Goal: Information Seeking & Learning: Learn about a topic

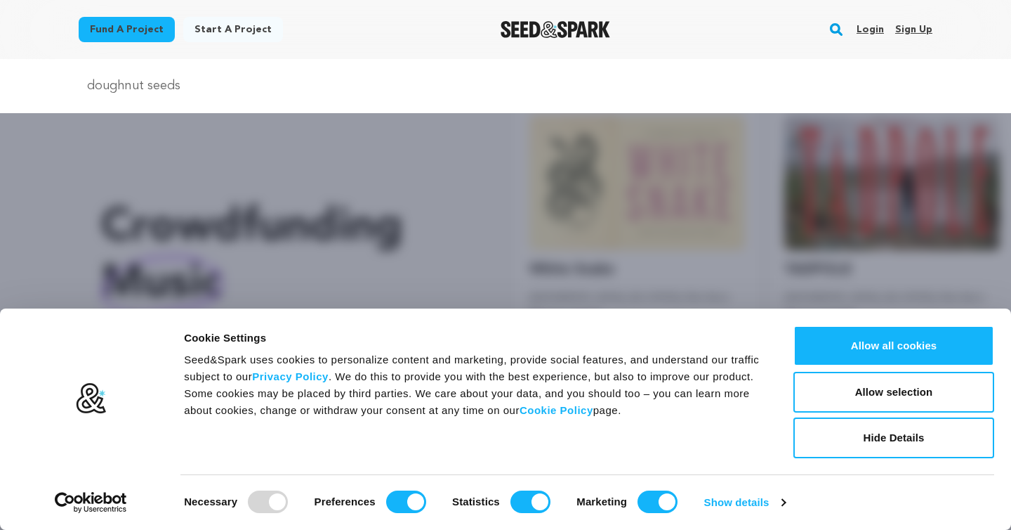
type input "doughnut seeds"
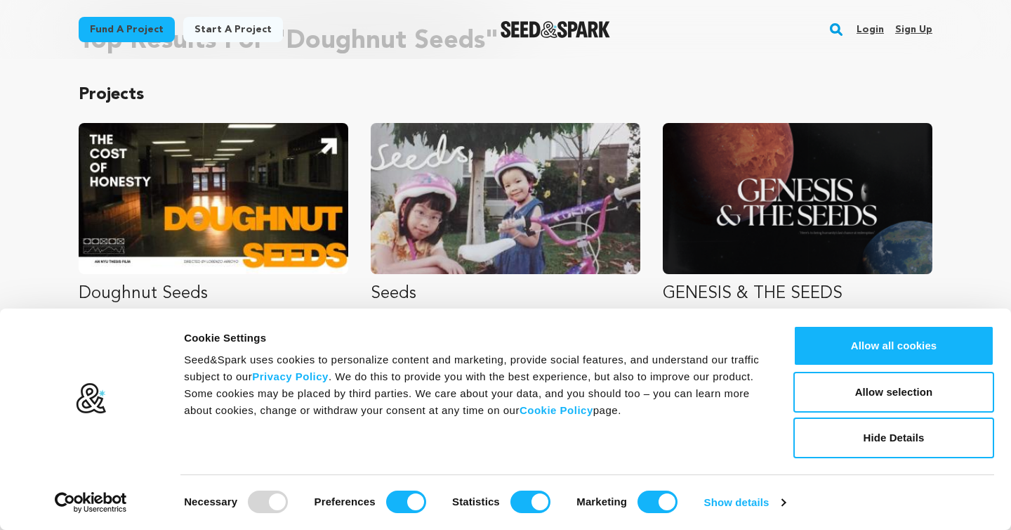
scroll to position [150, 0]
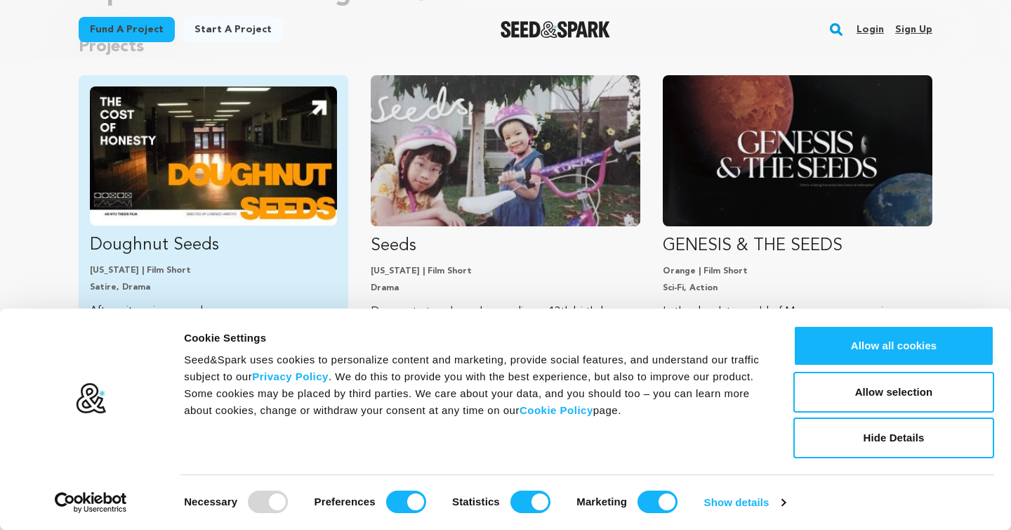
click at [232, 176] on img "Fund Doughnut Seeds" at bounding box center [213, 155] width 247 height 139
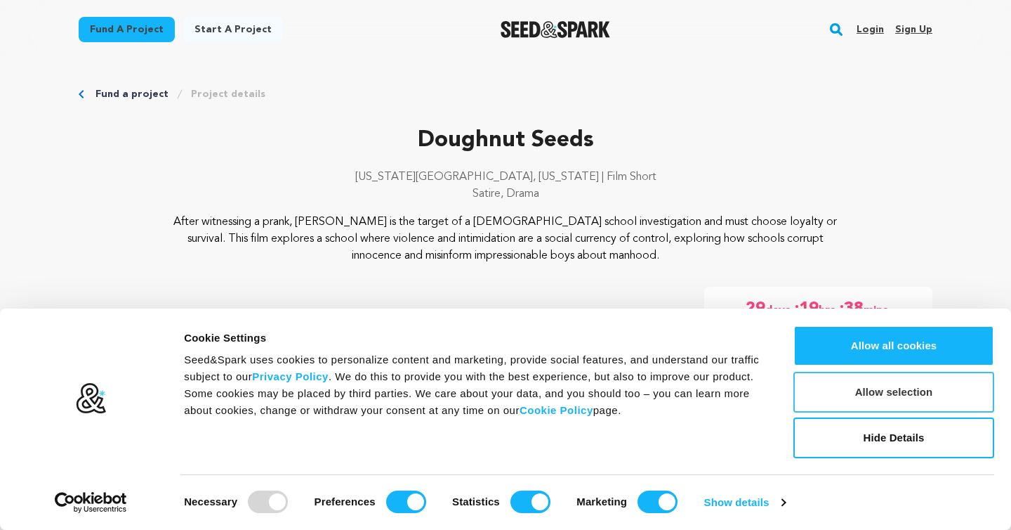
click at [827, 408] on button "Allow selection" at bounding box center [894, 392] width 201 height 41
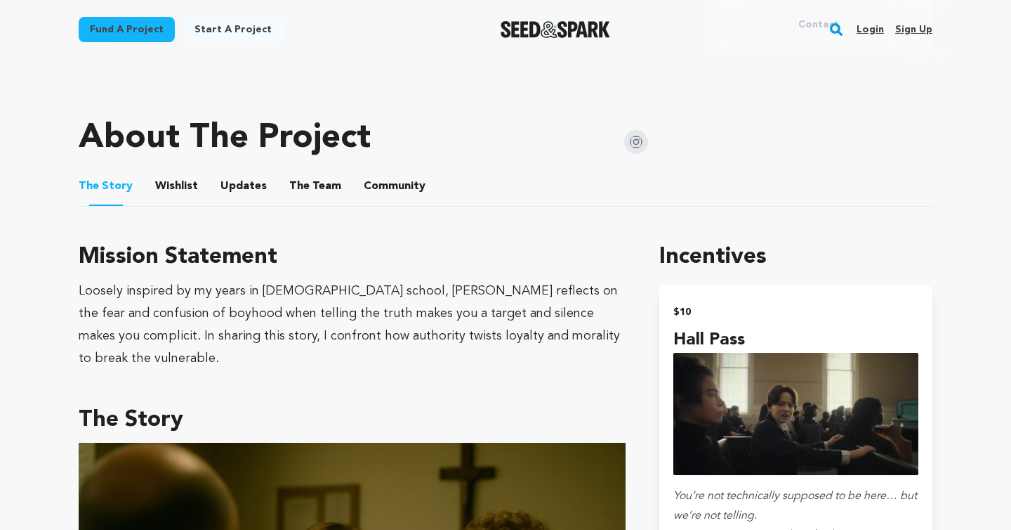
scroll to position [471, 0]
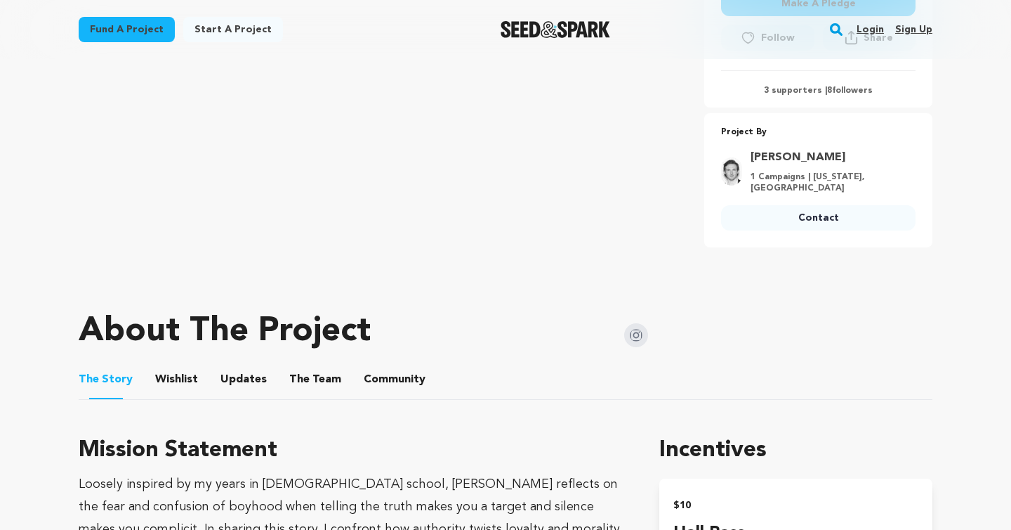
click at [185, 372] on button "Wishlist" at bounding box center [177, 382] width 34 height 34
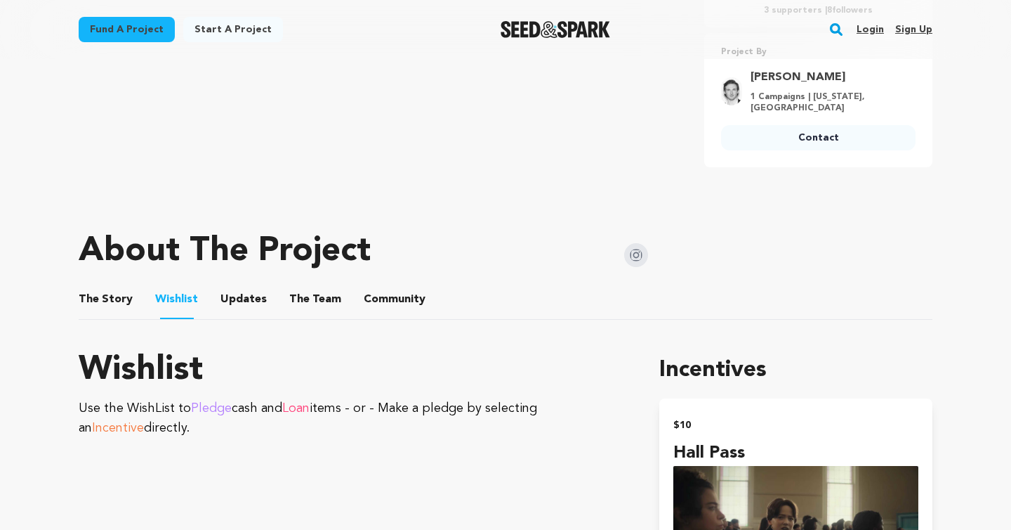
scroll to position [728, 0]
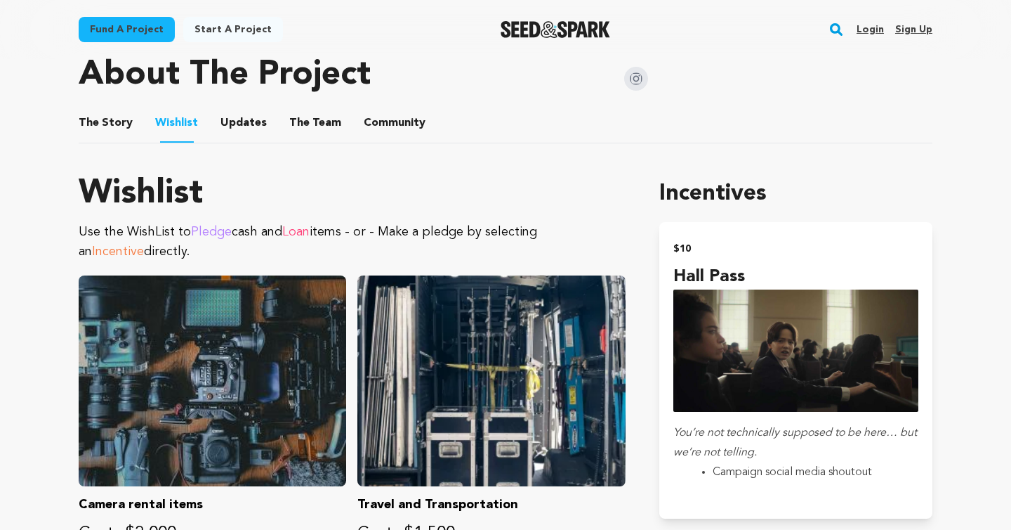
click at [249, 129] on button "Updates" at bounding box center [244, 126] width 34 height 34
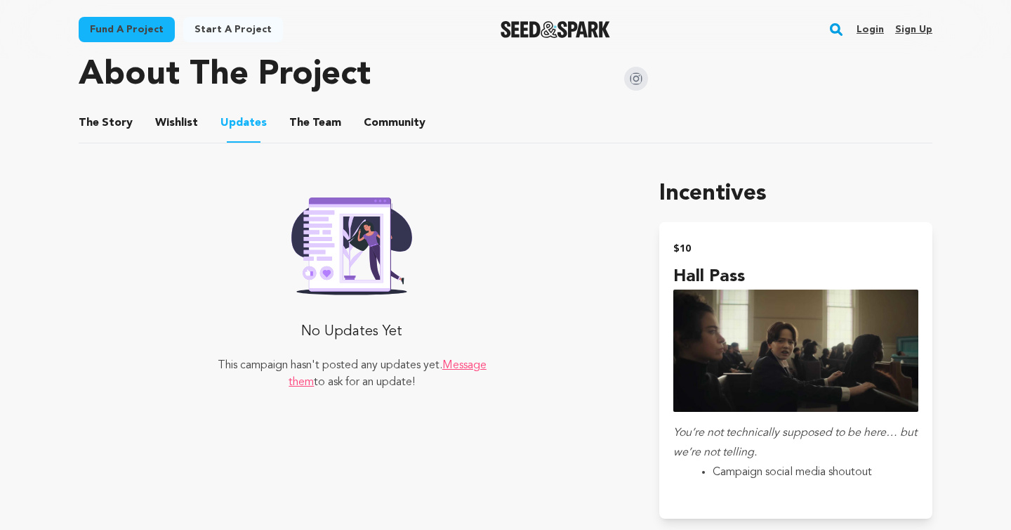
click at [310, 133] on button "The Team" at bounding box center [315, 126] width 34 height 34
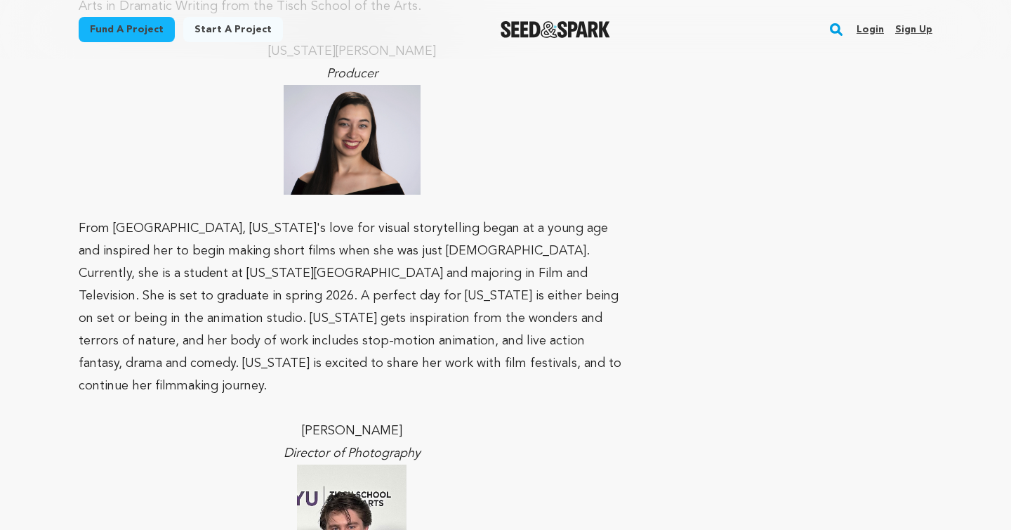
scroll to position [1809, 0]
